Goal: Task Accomplishment & Management: Manage account settings

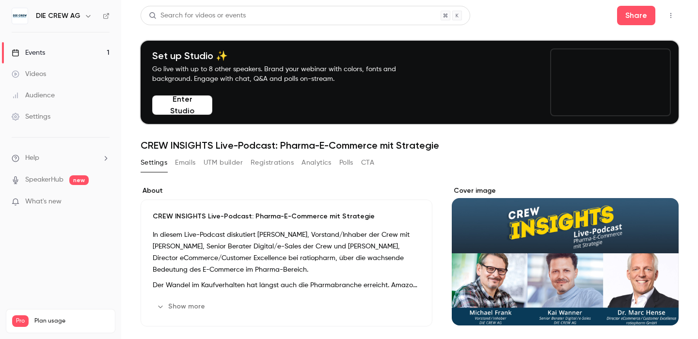
click at [87, 16] on icon "button" at bounding box center [88, 16] width 8 height 8
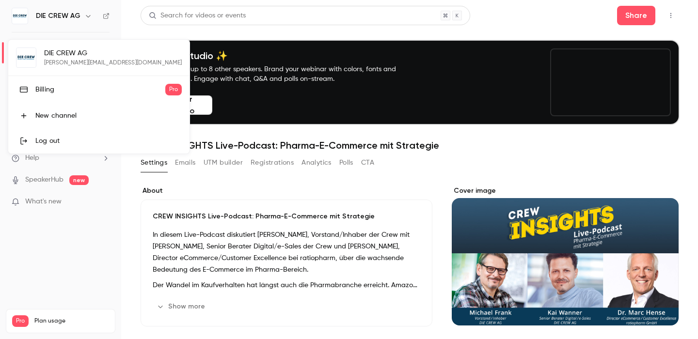
click at [69, 61] on div "DIE CREW AG [PERSON_NAME][EMAIL_ADDRESS][DOMAIN_NAME] Billing Pro New channel L…" at bounding box center [98, 97] width 181 height 114
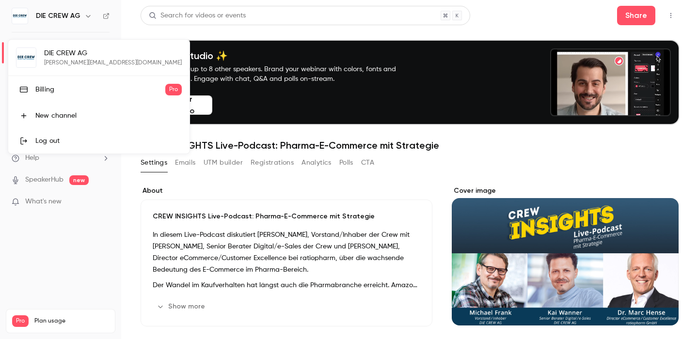
click at [60, 48] on div "DIE CREW AG [PERSON_NAME][EMAIL_ADDRESS][DOMAIN_NAME] Billing Pro New channel L…" at bounding box center [98, 97] width 181 height 114
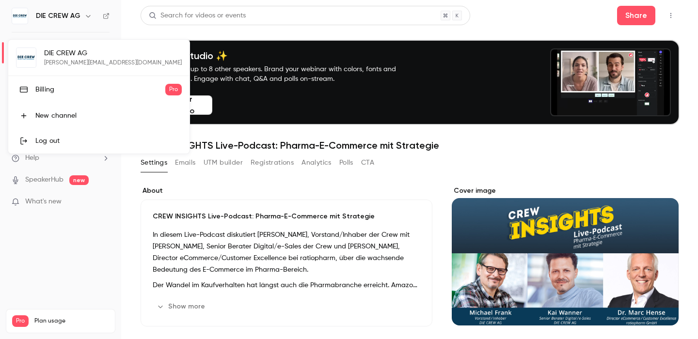
click at [27, 58] on div "DIE CREW AG [PERSON_NAME][EMAIL_ADDRESS][DOMAIN_NAME] Billing Pro New channel L…" at bounding box center [98, 97] width 181 height 114
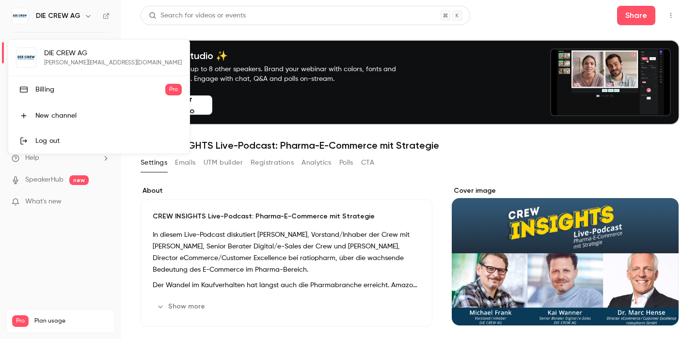
click at [253, 201] on div at bounding box center [349, 169] width 698 height 339
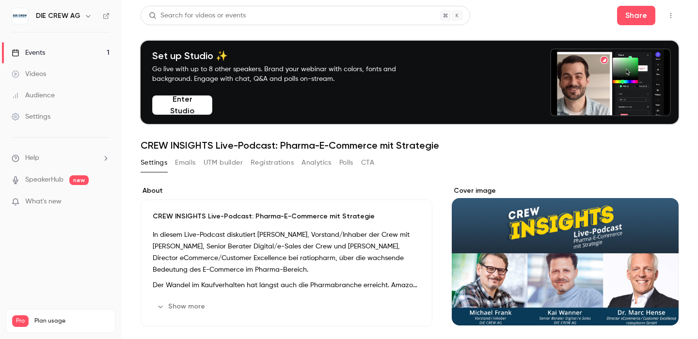
click at [33, 115] on div "Settings" at bounding box center [31, 117] width 39 height 10
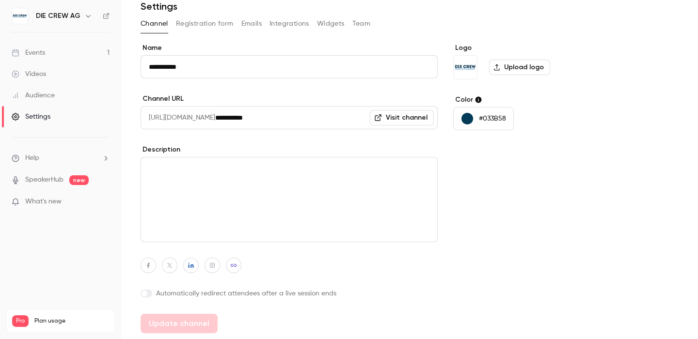
scroll to position [40, 0]
click at [193, 266] on icon "button" at bounding box center [191, 266] width 7 height 6
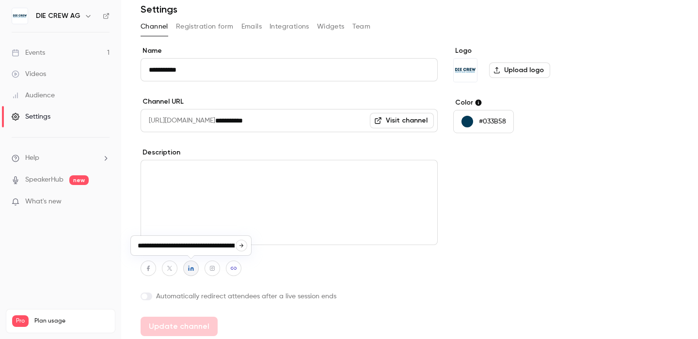
scroll to position [0, 37]
click at [192, 244] on input "**********" at bounding box center [186, 245] width 99 height 9
